Goal: Task Accomplishment & Management: Use online tool/utility

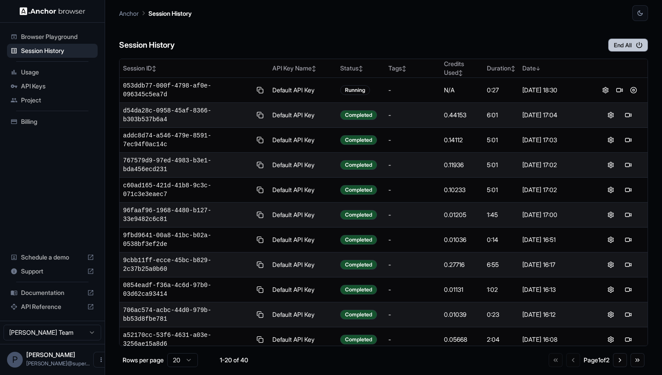
click at [630, 45] on button "End All" at bounding box center [628, 45] width 40 height 13
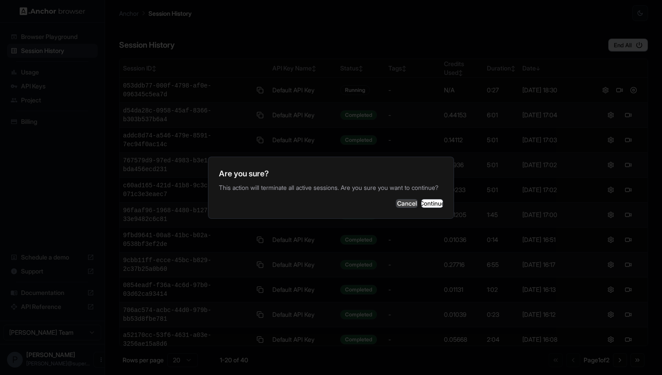
click at [396, 207] on button "Cancel" at bounding box center [407, 203] width 22 height 9
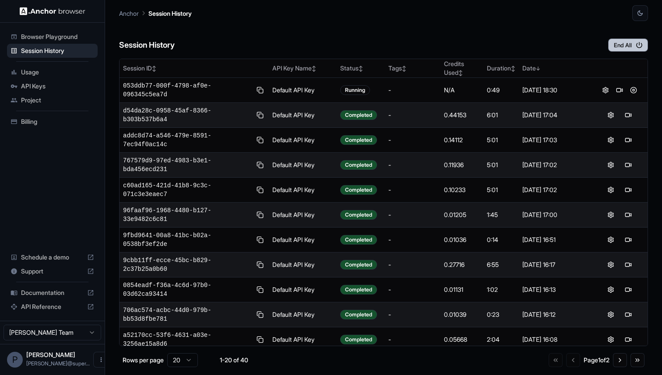
click at [642, 46] on icon "button" at bounding box center [639, 45] width 8 height 8
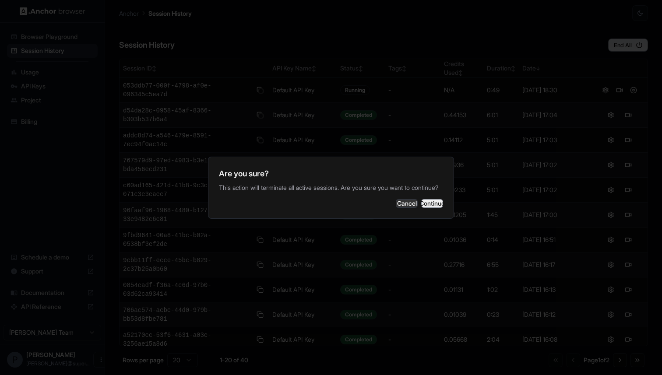
click at [432, 201] on button "Continue" at bounding box center [432, 203] width 22 height 9
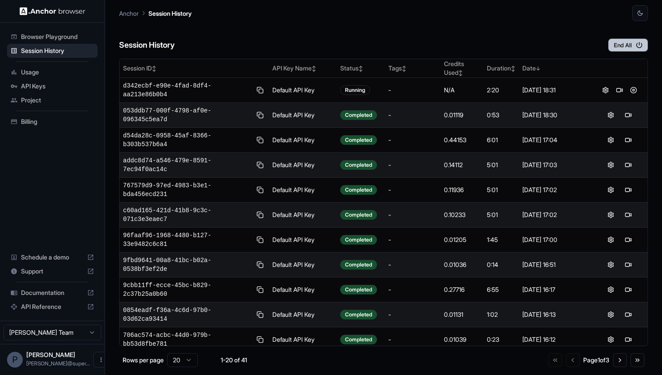
click at [637, 45] on icon "button" at bounding box center [639, 45] width 8 height 8
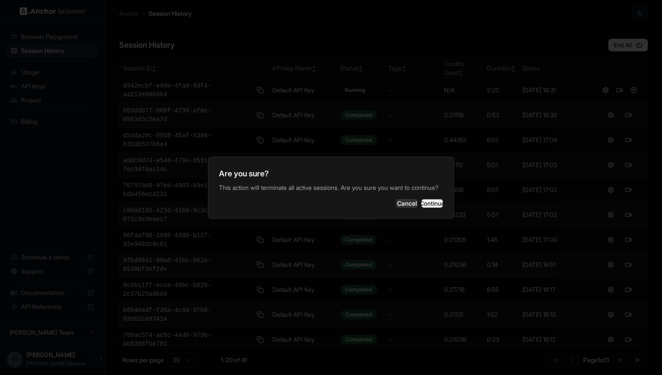
click at [425, 207] on button "Continue" at bounding box center [432, 203] width 22 height 9
